Goal: Task Accomplishment & Management: Manage account settings

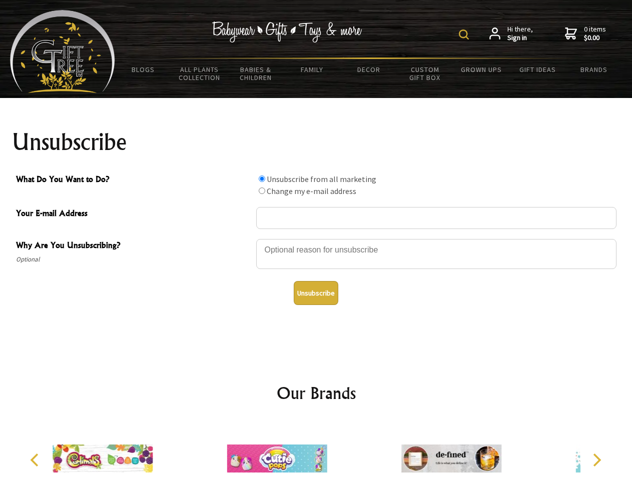
click at [465, 35] on img at bounding box center [464, 35] width 10 height 10
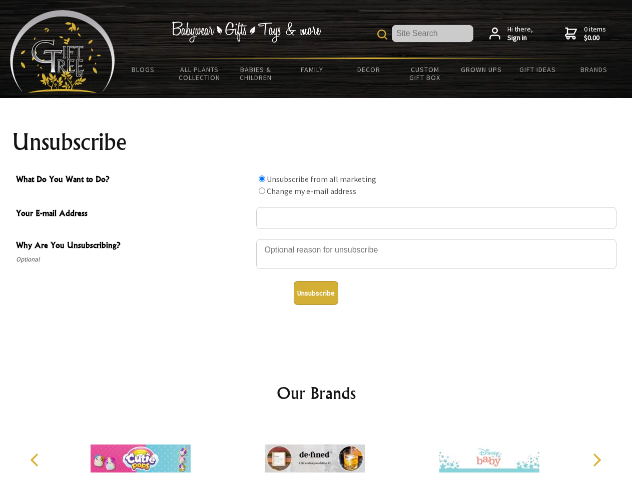
click at [316, 239] on div at bounding box center [436, 255] width 360 height 35
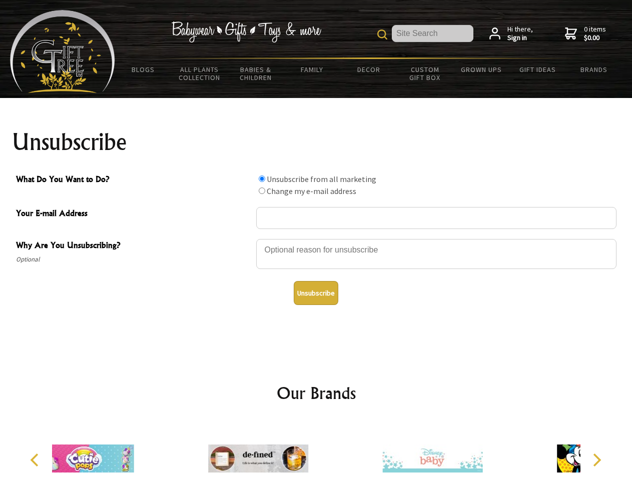
click at [262, 179] on input "What Do You Want to Do?" at bounding box center [262, 179] width 7 height 7
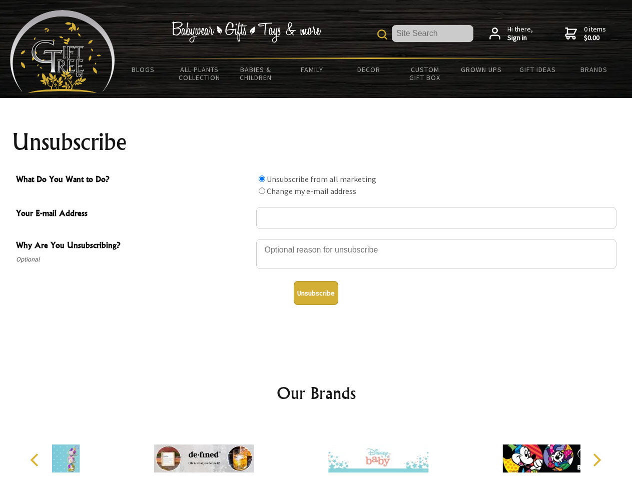
click at [262, 191] on input "What Do You Want to Do?" at bounding box center [262, 191] width 7 height 7
radio input "true"
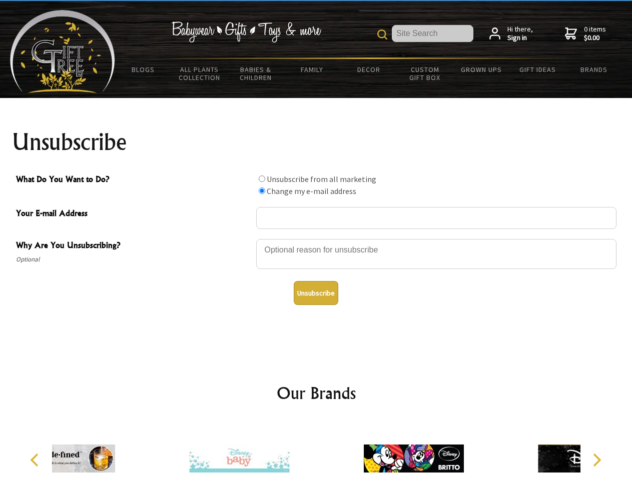
click at [316, 293] on button "Unsubscribe" at bounding box center [316, 293] width 45 height 24
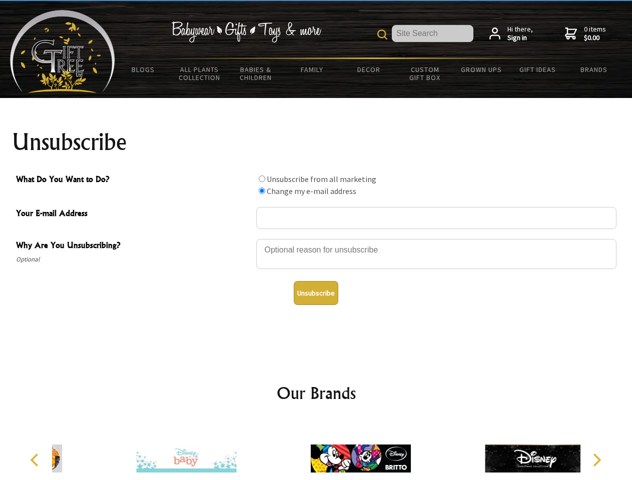
click at [36, 460] on icon "Previous" at bounding box center [35, 460] width 13 height 13
click at [596, 460] on icon "Next" at bounding box center [595, 460] width 13 height 13
